Goal: Transaction & Acquisition: Purchase product/service

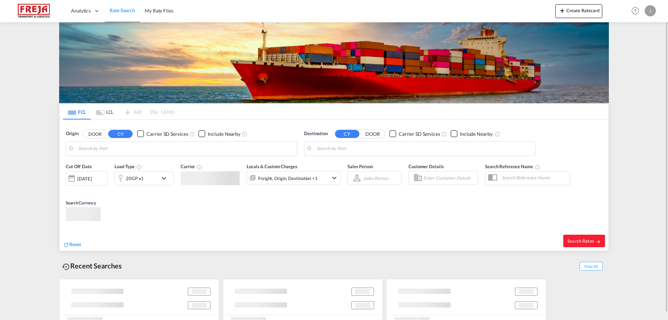
type input "[GEOGRAPHIC_DATA], NOOSL"
type input "[GEOGRAPHIC_DATA], [GEOGRAPHIC_DATA]"
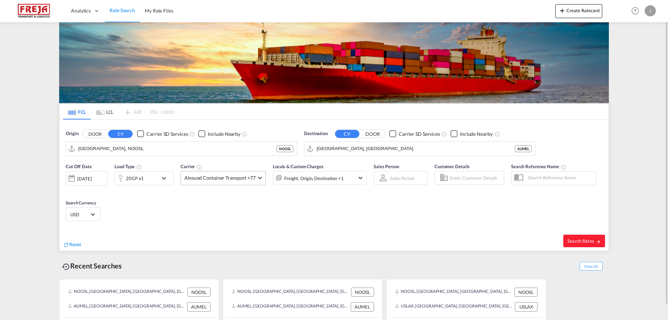
click at [242, 180] on span "Alesund Container Transport +77" at bounding box center [219, 177] width 71 height 7
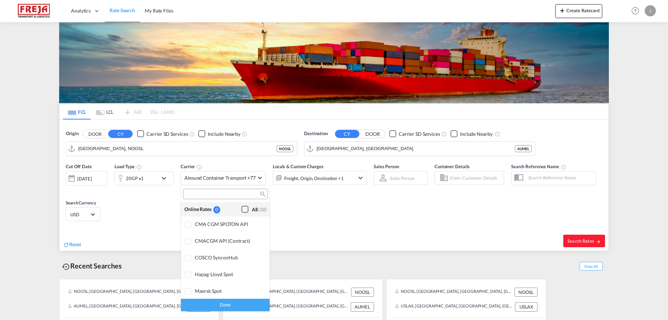
click at [252, 210] on div "All (38)" at bounding box center [259, 209] width 14 height 7
click at [225, 307] on div "Done" at bounding box center [225, 304] width 89 height 12
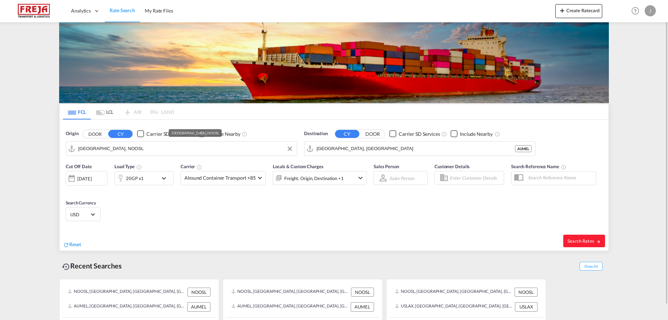
click at [187, 151] on input "[GEOGRAPHIC_DATA], NOOSL" at bounding box center [185, 148] width 215 height 10
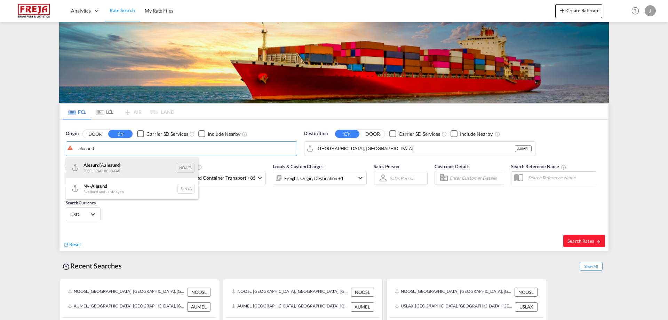
click at [105, 167] on div "Alesund (A alesund ) Norway NOAES" at bounding box center [132, 167] width 132 height 21
type input "Alesund ([GEOGRAPHIC_DATA]), NOAES"
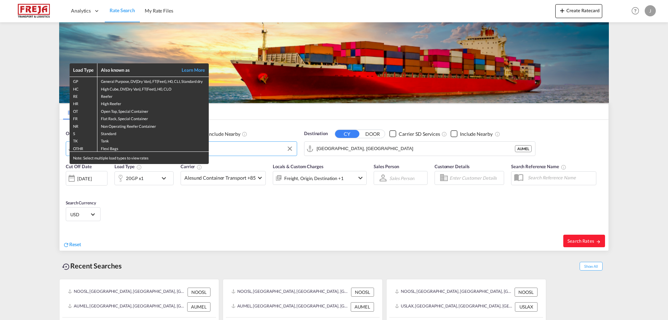
click at [349, 147] on div "Load Type Also known as Learn More GP General Purpose, DV(Dry Van), FT(Feet), H…" at bounding box center [334, 160] width 668 height 320
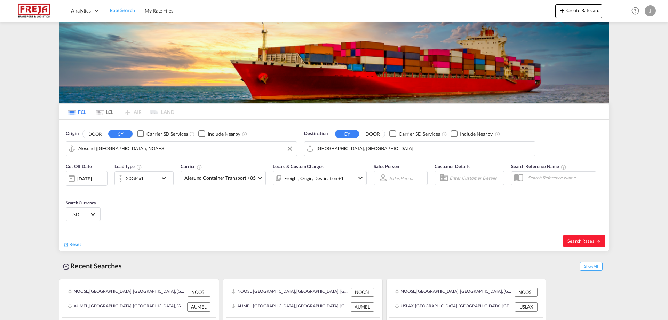
click at [349, 147] on input "[GEOGRAPHIC_DATA], [GEOGRAPHIC_DATA]" at bounding box center [424, 148] width 215 height 10
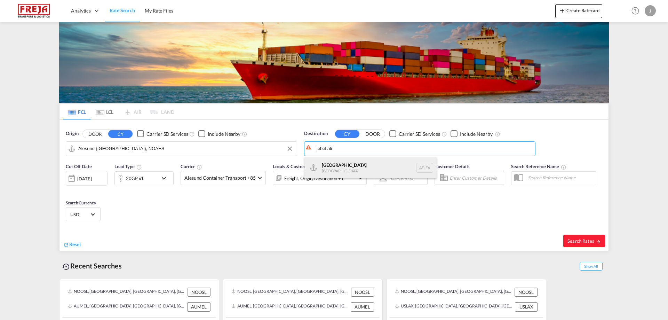
click at [351, 164] on div "[GEOGRAPHIC_DATA] [GEOGRAPHIC_DATA]" at bounding box center [370, 167] width 132 height 21
type input "[GEOGRAPHIC_DATA], [GEOGRAPHIC_DATA]"
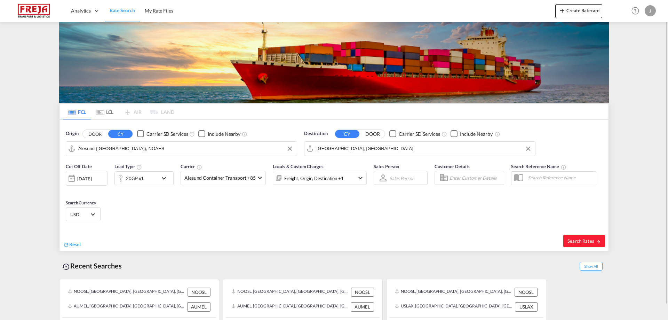
click at [161, 177] on md-icon "icon-chevron-down" at bounding box center [166, 178] width 12 height 8
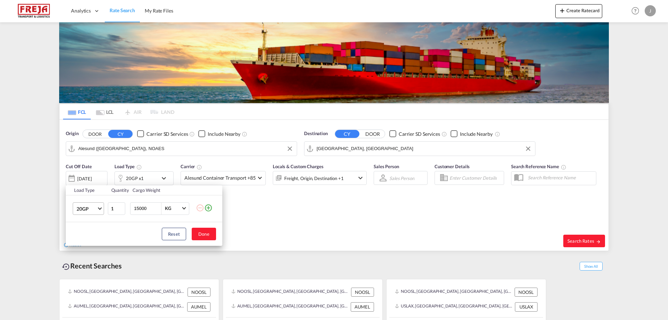
click at [102, 210] on md-select-value "20GP" at bounding box center [90, 208] width 28 height 12
click at [85, 241] on div "40HC" at bounding box center [83, 241] width 13 height 7
click at [203, 236] on button "Done" at bounding box center [204, 234] width 24 height 13
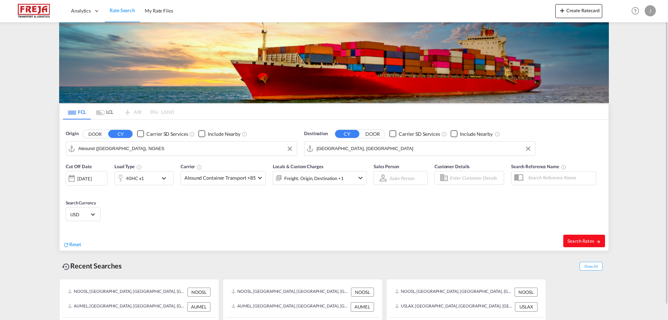
click at [571, 237] on button "Search Rates" at bounding box center [584, 240] width 42 height 13
type input "NOAES to AEJEA / [DATE]"
